Goal: Find specific page/section: Find specific page/section

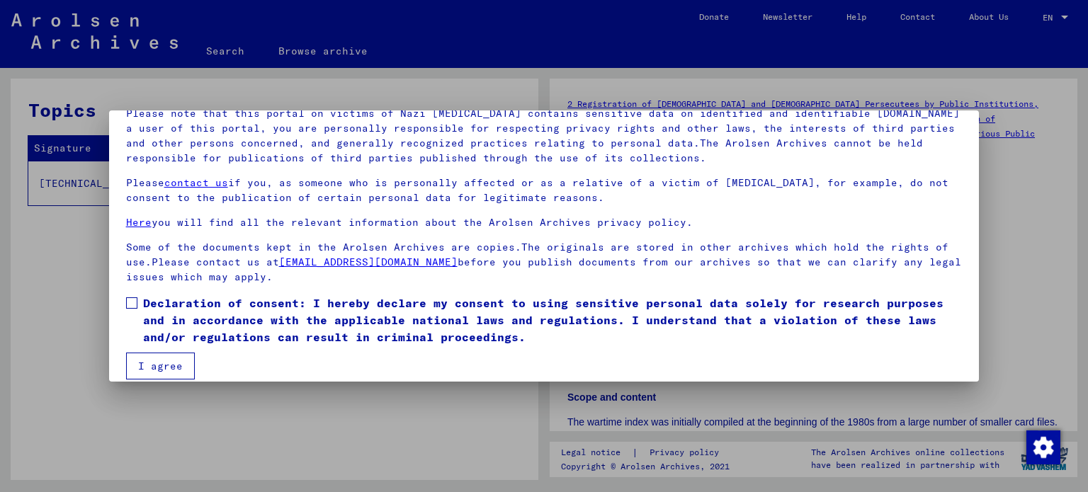
scroll to position [120, 0]
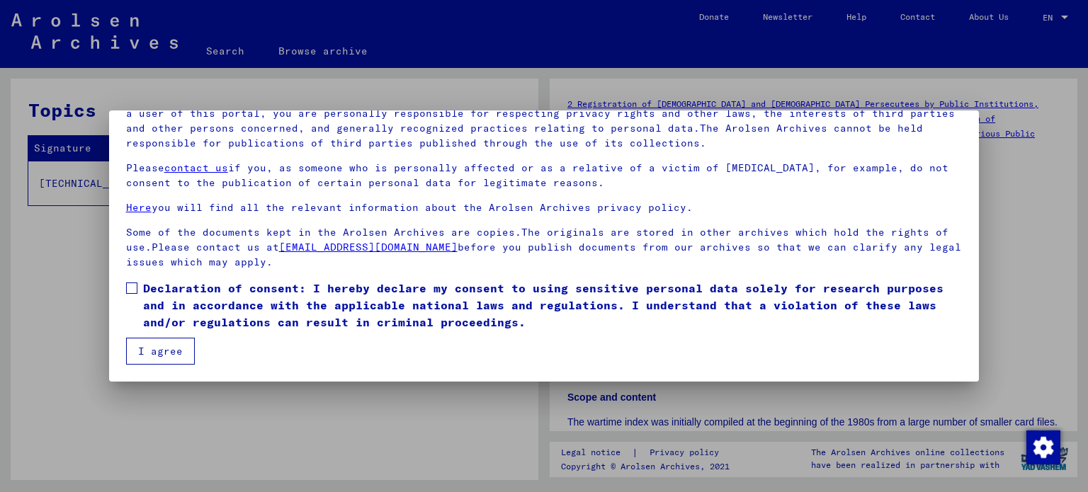
click at [133, 289] on span at bounding box center [131, 288] width 11 height 11
click at [163, 350] on button "I agree" at bounding box center [160, 351] width 69 height 27
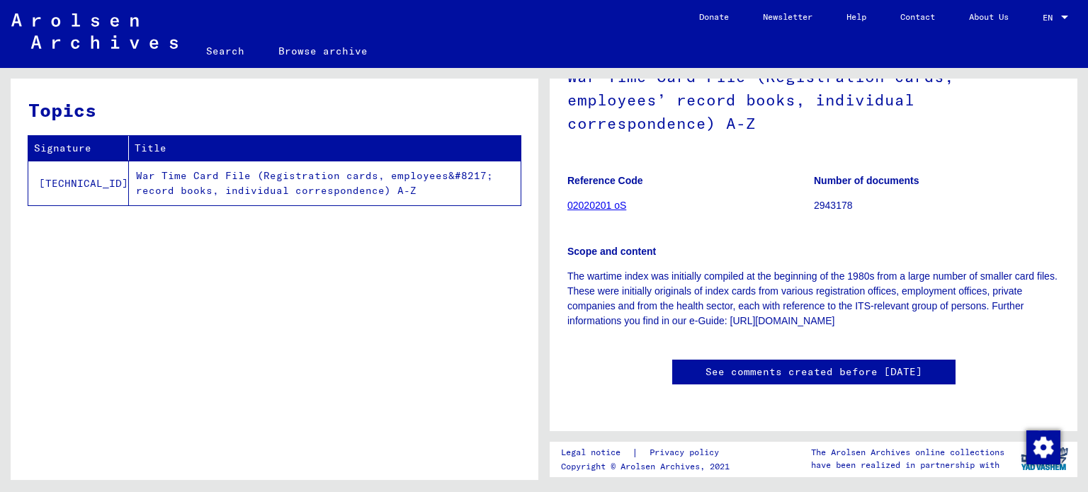
scroll to position [326, 0]
click at [176, 177] on td "War Time Card File (Registration cards, employees&#8217; record books, individu…" at bounding box center [325, 183] width 392 height 45
click at [178, 261] on div "Topics Signature Title [TECHNICAL_ID] War Time Card File (Registration cards, e…" at bounding box center [275, 285] width 528 height 412
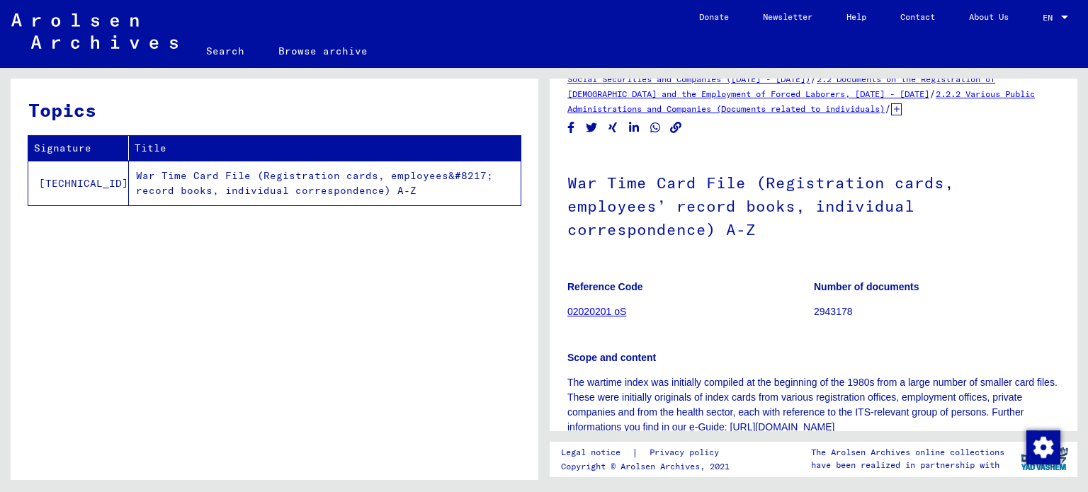
scroll to position [0, 0]
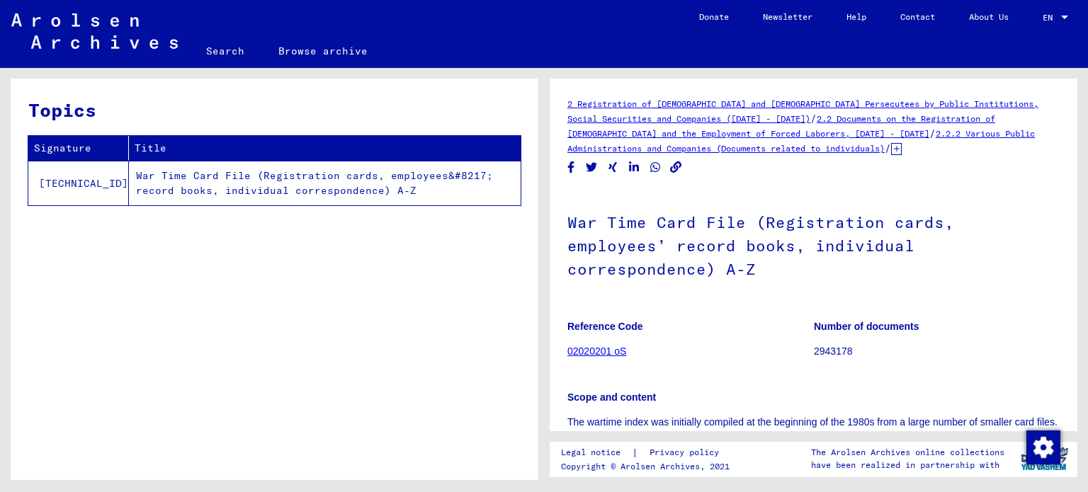
click at [854, 128] on link "2.2.2 Various Public Administrations and Companies (Documents related to indivi…" at bounding box center [802, 141] width 468 height 26
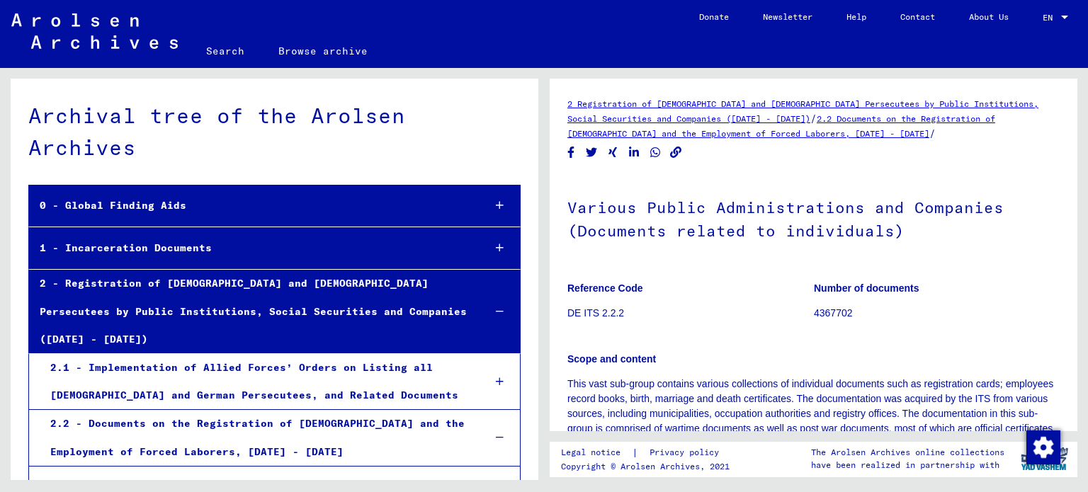
scroll to position [235, 0]
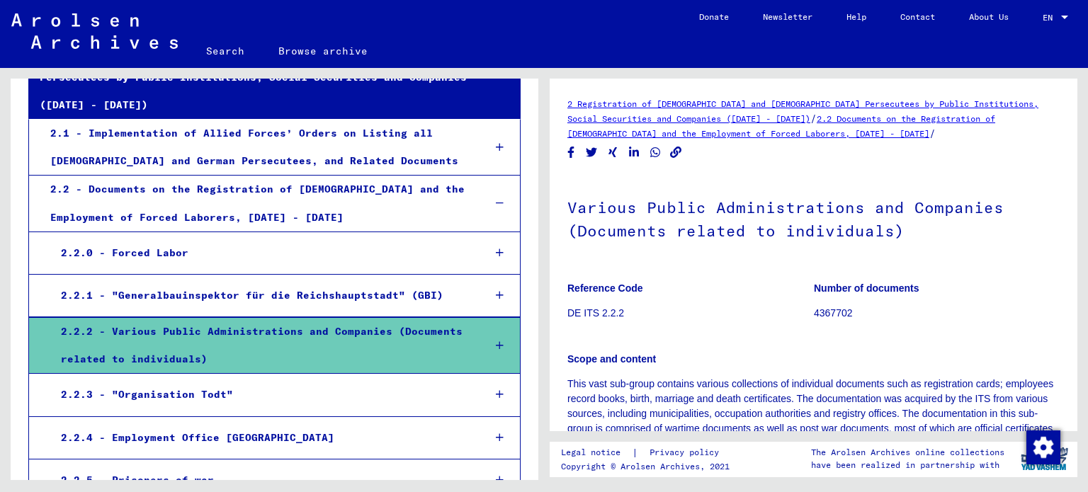
click at [425, 318] on div "2.2.2 - Various Public Administrations and Companies (Documents related to indi…" at bounding box center [261, 345] width 422 height 55
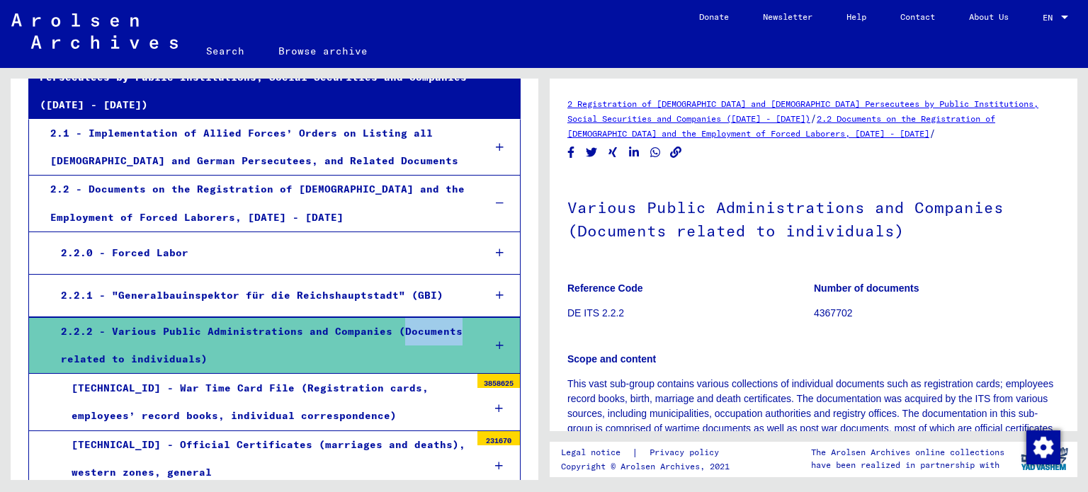
click at [388, 375] on div "[TECHNICAL_ID] - War Time Card File (Registration cards, employees’ record book…" at bounding box center [266, 402] width 410 height 55
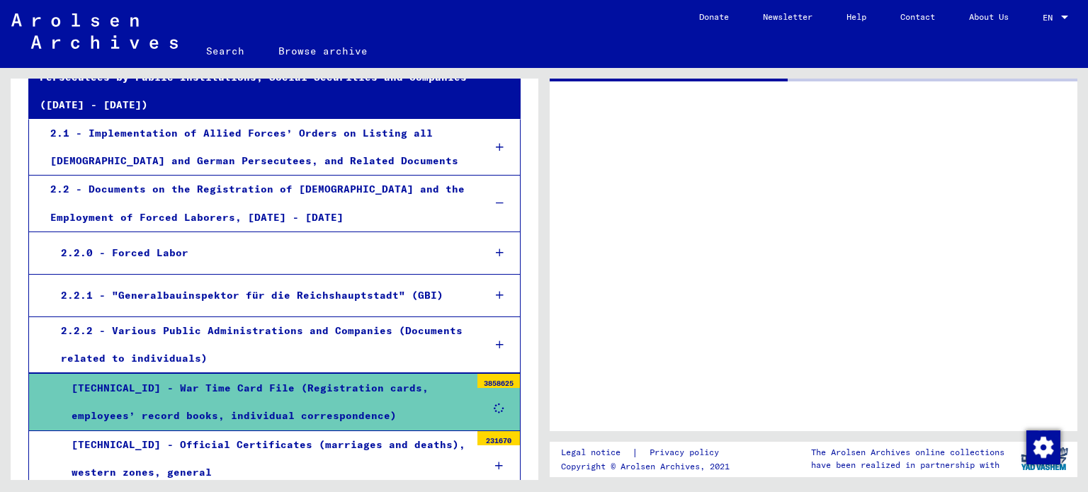
click at [388, 375] on div "[TECHNICAL_ID] - War Time Card File (Registration cards, employees’ record book…" at bounding box center [266, 402] width 410 height 55
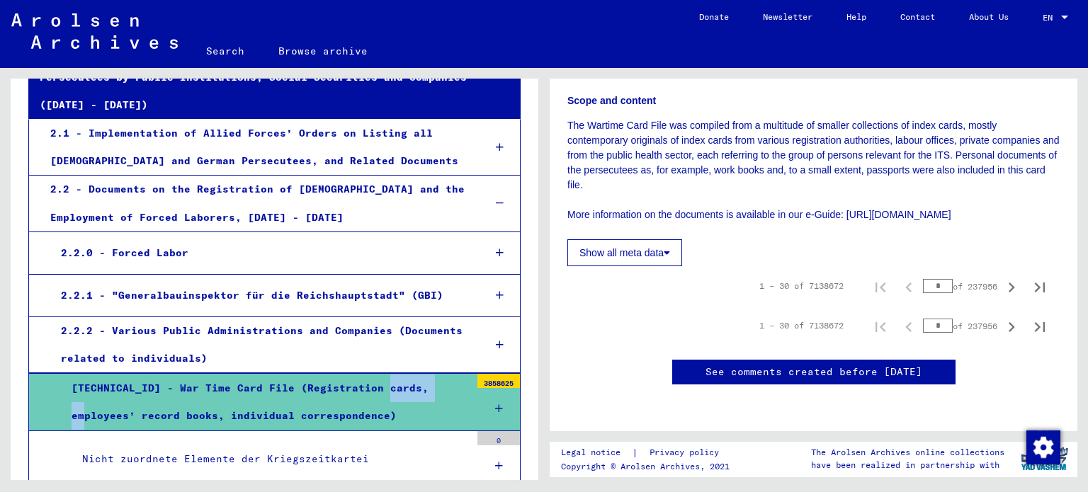
scroll to position [347, 0]
